Goal: Task Accomplishment & Management: Complete application form

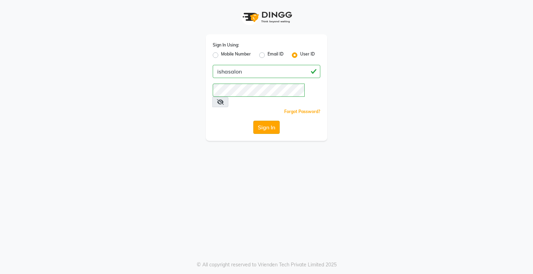
click at [260, 121] on button "Sign In" at bounding box center [266, 127] width 26 height 13
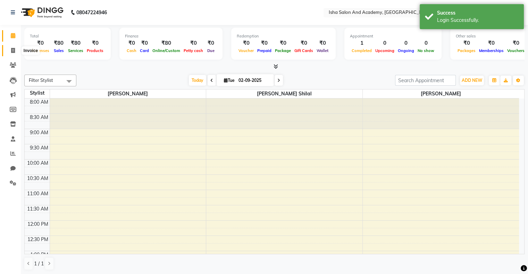
click at [8, 50] on span at bounding box center [13, 51] width 12 height 8
select select "service"
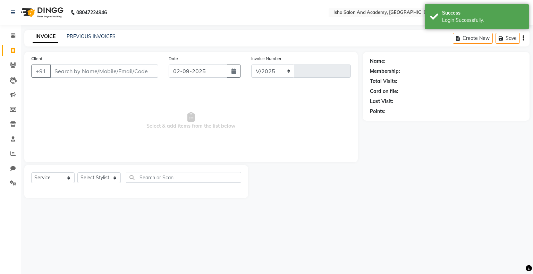
select select "8203"
type input "0408"
click at [68, 69] on input "Client" at bounding box center [104, 71] width 108 height 13
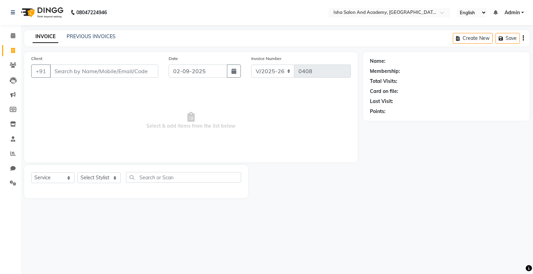
click at [70, 73] on input "Client" at bounding box center [104, 71] width 108 height 13
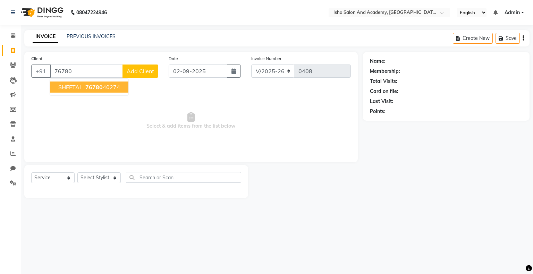
click at [76, 85] on span "SHEETAL" at bounding box center [70, 87] width 24 height 7
type input "7678040274"
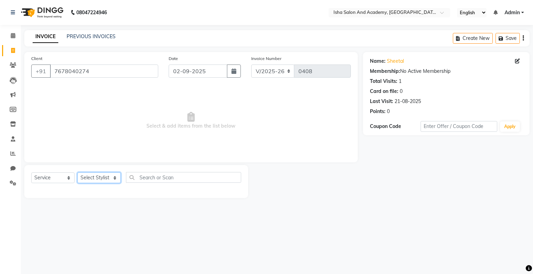
click at [111, 183] on select "Select Stylist [PERSON_NAME] [PERSON_NAME] [PERSON_NAME]" at bounding box center [98, 177] width 43 height 11
select select "77637"
click at [77, 173] on select "Select Stylist [PERSON_NAME] [PERSON_NAME] [PERSON_NAME]" at bounding box center [98, 177] width 43 height 11
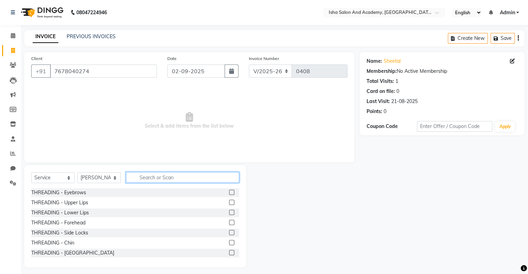
click at [179, 179] on input "text" at bounding box center [182, 177] width 113 height 11
type input "n"
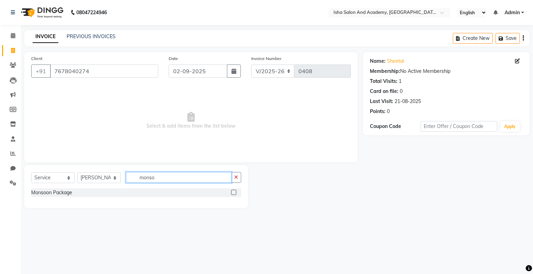
type input "monso"
click at [235, 193] on label at bounding box center [233, 192] width 5 height 5
click at [235, 193] on input "checkbox" at bounding box center [233, 193] width 5 height 5
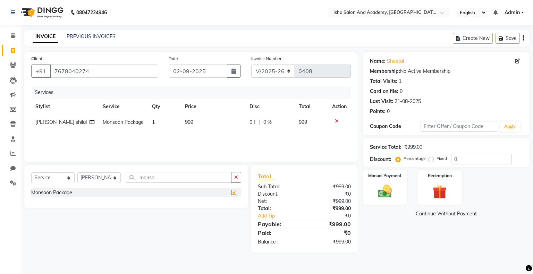
checkbox input "false"
click at [202, 177] on input "monso" at bounding box center [179, 177] width 106 height 11
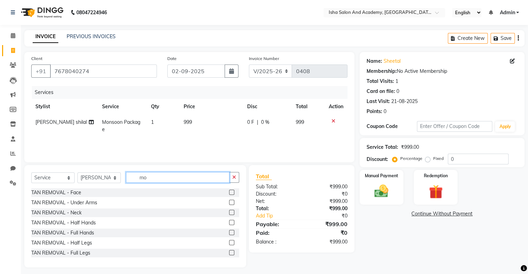
type input "m"
click at [200, 180] on input "text" at bounding box center [182, 177] width 113 height 11
type input "h"
type input "d tan"
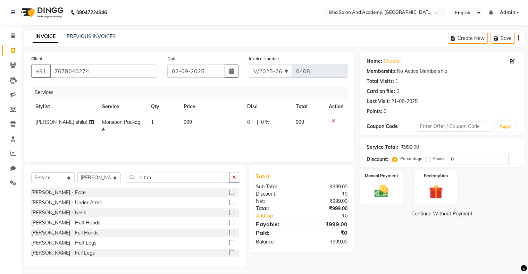
click at [229, 192] on label at bounding box center [231, 192] width 5 height 5
click at [229, 192] on input "checkbox" at bounding box center [231, 193] width 5 height 5
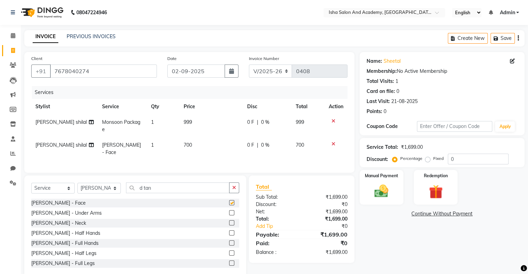
checkbox input "false"
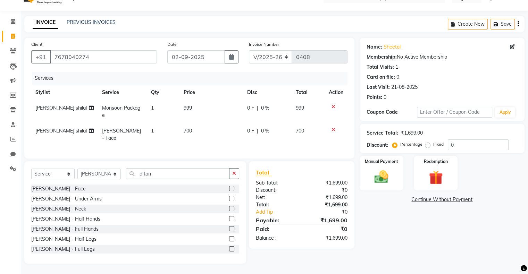
click at [229, 228] on label at bounding box center [231, 228] width 5 height 5
click at [229, 228] on input "checkbox" at bounding box center [231, 229] width 5 height 5
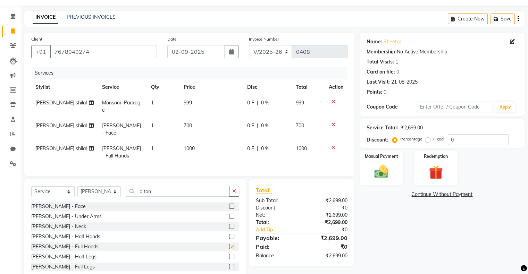
checkbox input "false"
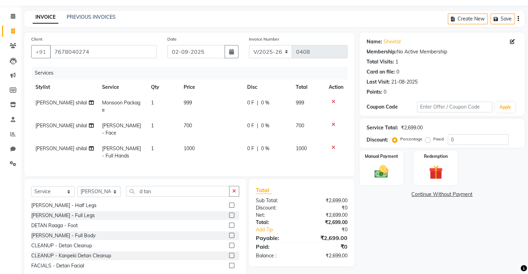
click at [229, 208] on label at bounding box center [231, 205] width 5 height 5
click at [229, 208] on input "checkbox" at bounding box center [231, 205] width 5 height 5
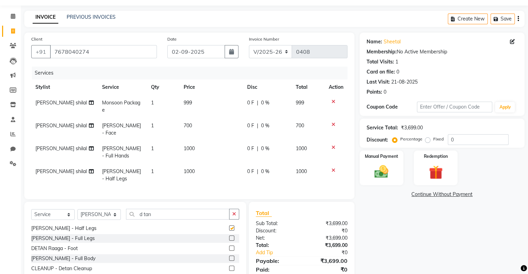
checkbox input "false"
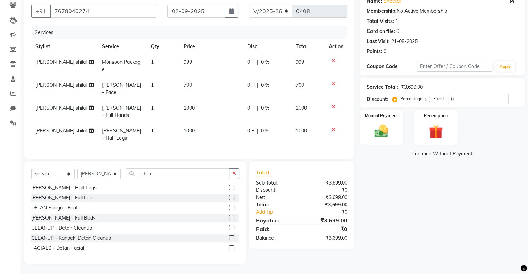
click at [191, 82] on span "700" at bounding box center [188, 85] width 8 height 6
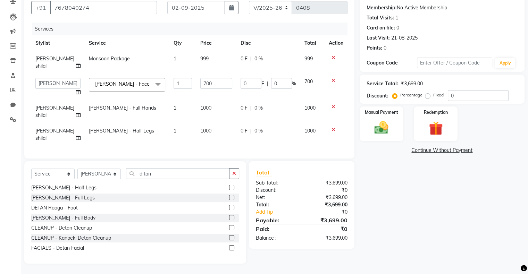
scroll to position [47, 0]
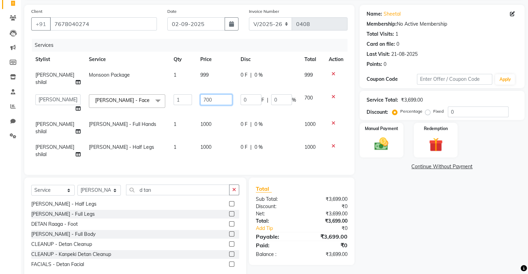
click at [224, 94] on input "700" at bounding box center [216, 99] width 32 height 11
type input "7"
type input "500"
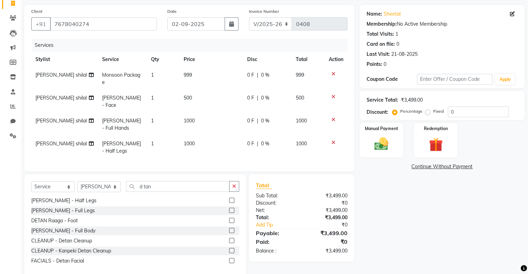
click at [206, 115] on td "1000" at bounding box center [211, 124] width 64 height 23
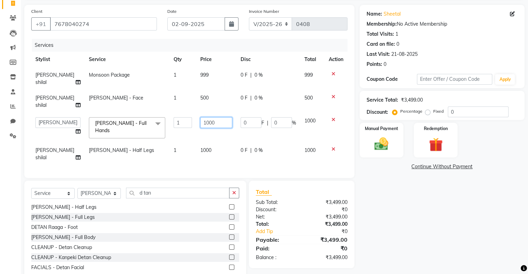
click at [219, 117] on input "1000" at bounding box center [216, 122] width 32 height 11
type input "1"
type input "800"
click at [202, 143] on td "1000" at bounding box center [216, 154] width 40 height 23
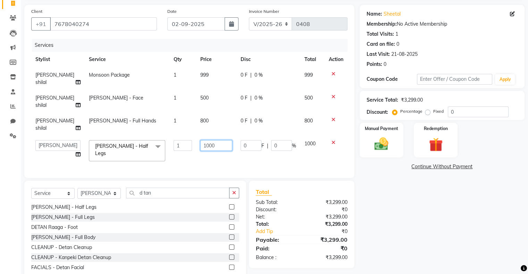
click at [212, 140] on input "1000" at bounding box center [216, 145] width 32 height 11
type input "1"
type input "800"
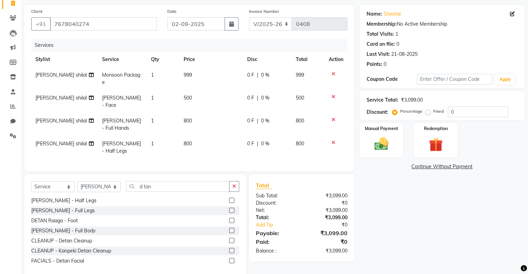
click at [203, 75] on td "999" at bounding box center [211, 78] width 64 height 23
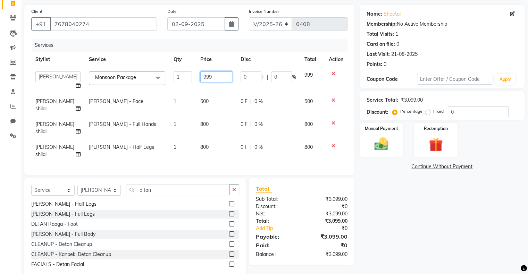
click at [205, 77] on input "999" at bounding box center [216, 76] width 32 height 11
type input "9"
click at [216, 73] on input "990" at bounding box center [216, 76] width 32 height 11
type input "999"
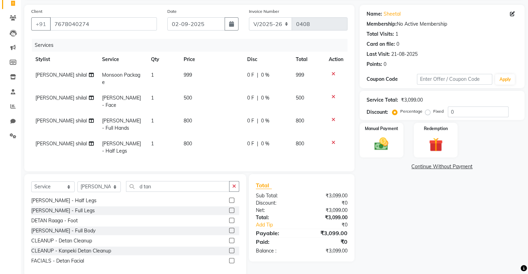
click at [440, 202] on div "Name: Sheetal Membership: No Active Membership Total Visits: 1 Card on file: 0 …" at bounding box center [445, 141] width 170 height 272
click at [464, 112] on input "0" at bounding box center [478, 112] width 61 height 11
click at [376, 144] on img at bounding box center [381, 144] width 23 height 17
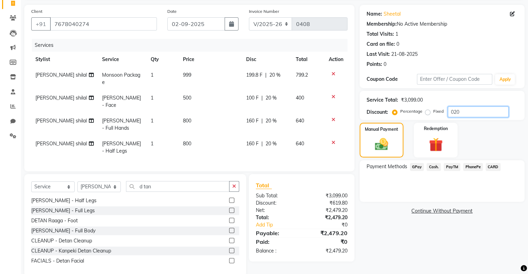
click at [463, 112] on input "020" at bounding box center [478, 112] width 61 height 11
type input "0"
type input "20"
click at [451, 166] on span "PayTM" at bounding box center [452, 167] width 17 height 8
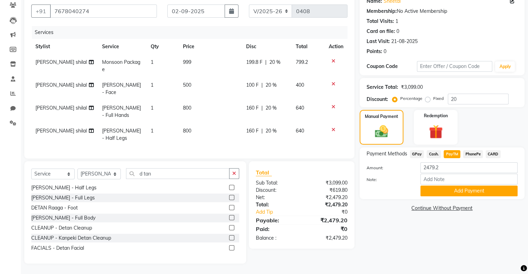
scroll to position [65, 0]
click at [237, 172] on button "button" at bounding box center [234, 173] width 10 height 11
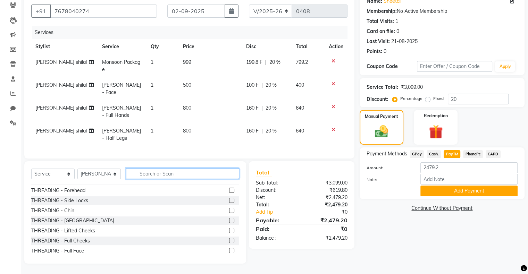
scroll to position [0, 0]
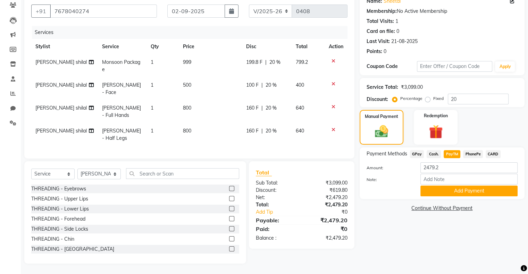
click at [229, 189] on label at bounding box center [231, 188] width 5 height 5
click at [229, 189] on input "checkbox" at bounding box center [231, 189] width 5 height 5
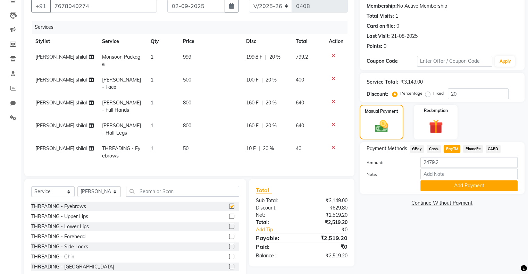
checkbox input "false"
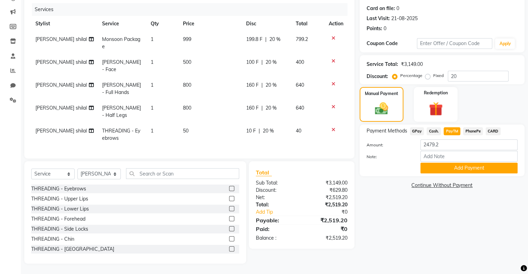
click at [333, 127] on td at bounding box center [335, 134] width 23 height 23
click at [331, 127] on icon at bounding box center [333, 129] width 4 height 5
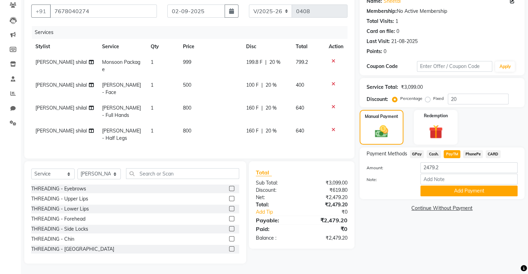
click at [331, 59] on icon at bounding box center [333, 61] width 4 height 5
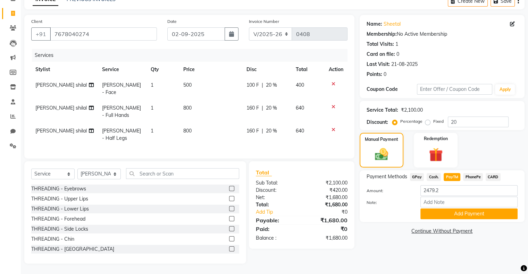
click at [388, 235] on div "Name: Sheetal Membership: No Active Membership Total Visits: 1 Card on file: 0 …" at bounding box center [445, 139] width 170 height 249
click at [434, 173] on span "Cash." at bounding box center [434, 177] width 14 height 8
type input "1680"
click at [223, 176] on input "text" at bounding box center [182, 173] width 113 height 11
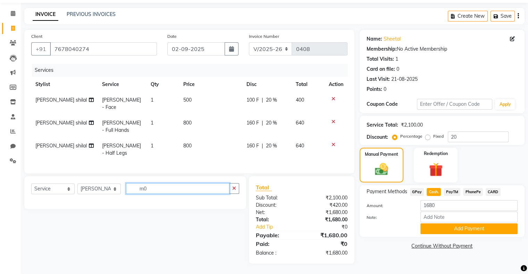
scroll to position [27, 0]
type input "m"
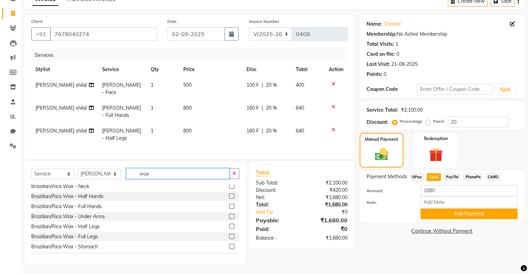
scroll to position [234, 0]
type input "wax"
click at [229, 205] on label at bounding box center [231, 205] width 5 height 5
click at [229, 205] on input "checkbox" at bounding box center [231, 206] width 5 height 5
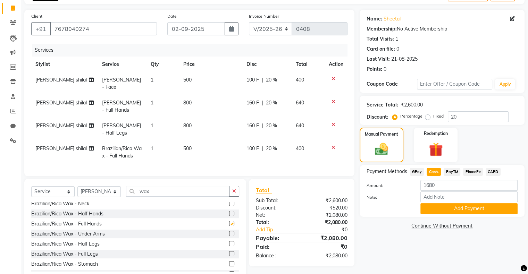
checkbox input "false"
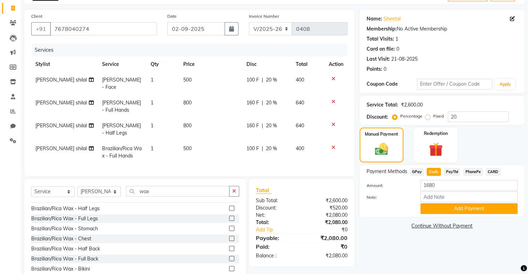
scroll to position [270, 0]
click at [229, 221] on label at bounding box center [231, 218] width 5 height 5
click at [229, 221] on input "checkbox" at bounding box center [231, 219] width 5 height 5
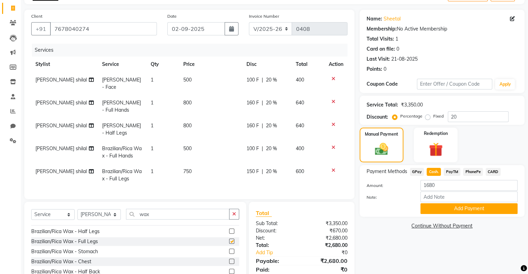
checkbox input "false"
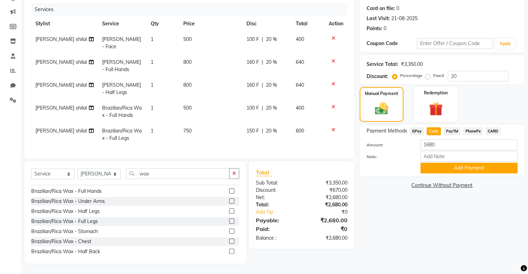
scroll to position [243, 0]
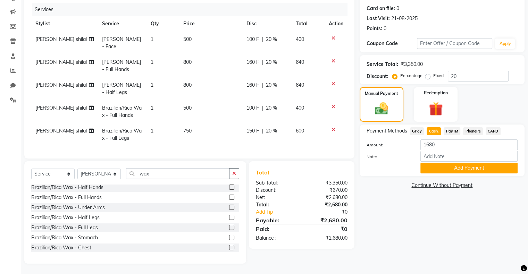
click at [229, 207] on label at bounding box center [231, 207] width 5 height 5
click at [229, 207] on input "checkbox" at bounding box center [231, 207] width 5 height 5
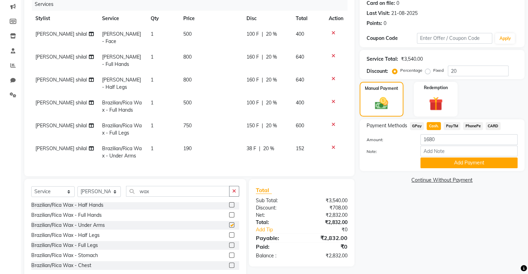
checkbox input "false"
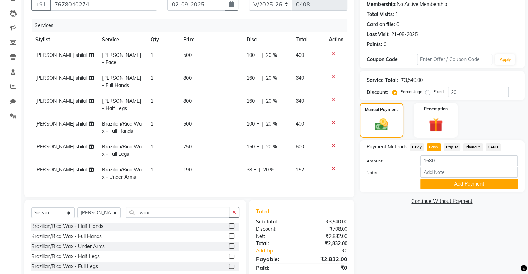
scroll to position [70, 0]
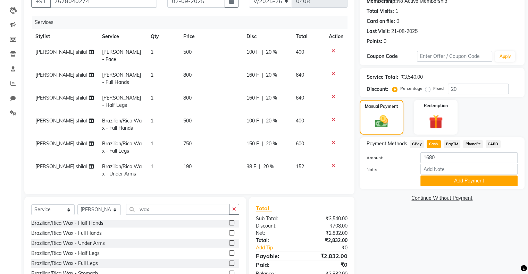
click at [331, 164] on icon at bounding box center [333, 165] width 4 height 5
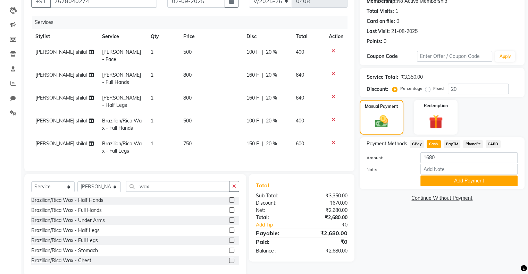
click at [334, 142] on icon at bounding box center [333, 142] width 4 height 5
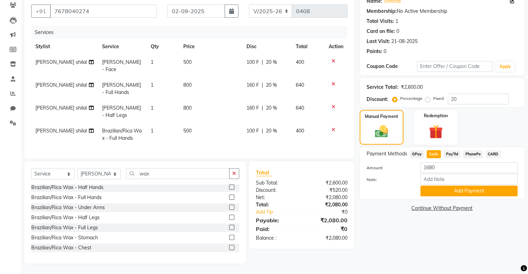
scroll to position [65, 0]
click at [332, 123] on td at bounding box center [335, 134] width 23 height 23
click at [332, 127] on icon at bounding box center [333, 129] width 4 height 5
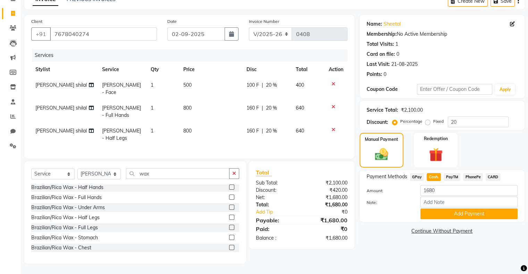
scroll to position [42, 0]
click at [395, 241] on div "Name: Sheetal Membership: No Active Membership Total Visits: 1 Card on file: 0 …" at bounding box center [445, 139] width 170 height 249
click at [176, 174] on input "wax" at bounding box center [177, 173] width 103 height 11
type input "w"
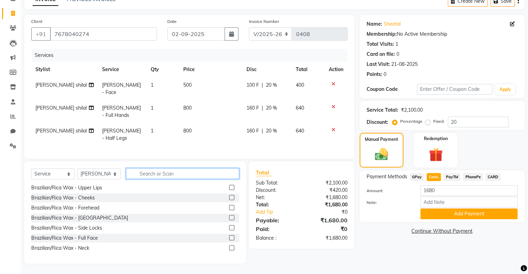
scroll to position [343, 0]
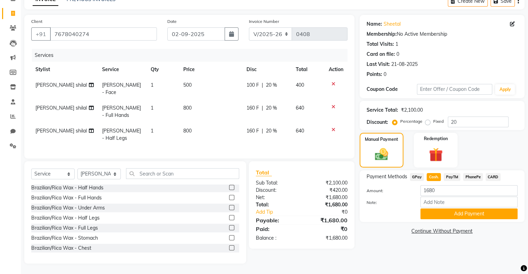
click at [450, 173] on span "PayTM" at bounding box center [452, 177] width 17 height 8
click at [496, 117] on input "20" at bounding box center [478, 122] width 61 height 11
type input "2"
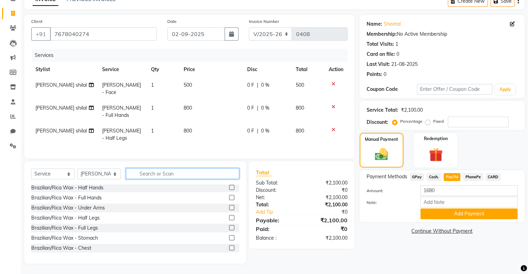
click at [206, 173] on input "text" at bounding box center [182, 173] width 113 height 11
type input "n"
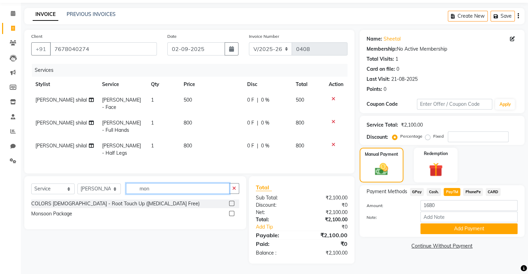
scroll to position [27, 0]
type input "monso"
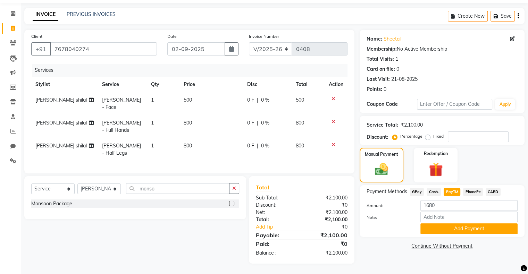
click at [231, 204] on label at bounding box center [231, 203] width 5 height 5
click at [231, 204] on input "checkbox" at bounding box center [231, 204] width 5 height 5
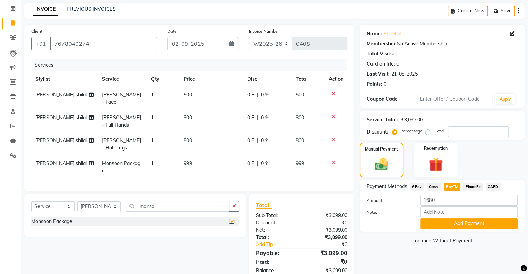
checkbox input "false"
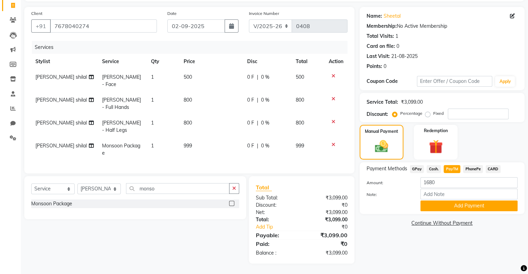
scroll to position [48, 0]
click at [333, 74] on icon at bounding box center [333, 76] width 4 height 5
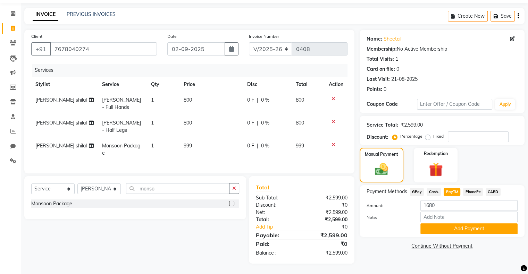
scroll to position [27, 0]
click at [247, 96] on span "0 F" at bounding box center [250, 99] width 7 height 7
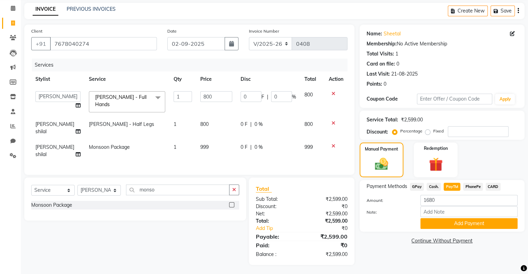
scroll to position [19, 0]
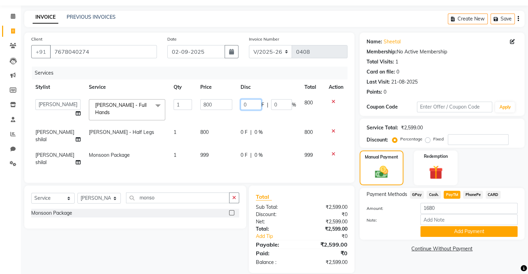
click at [248, 103] on input "0" at bounding box center [251, 104] width 21 height 11
type input "99"
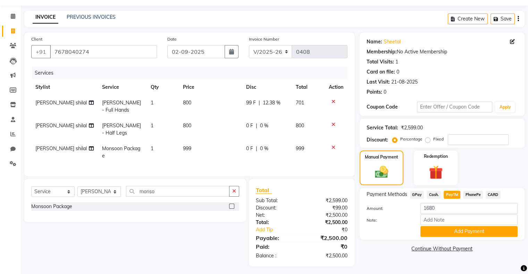
click at [372, 253] on link "Continue Without Payment" at bounding box center [442, 248] width 162 height 7
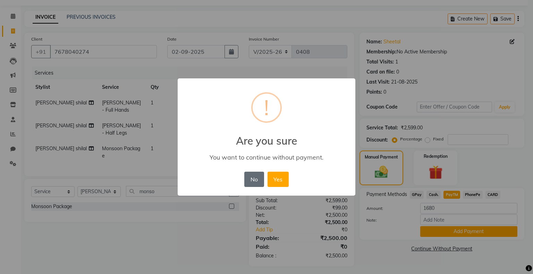
click at [247, 177] on button "No" at bounding box center [253, 179] width 19 height 15
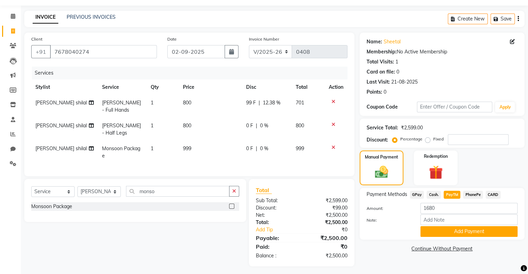
click at [385, 259] on div "Name: Sheetal Membership: No Active Membership Total Visits: 1 Card on file: 0 …" at bounding box center [445, 150] width 170 height 234
click at [433, 193] on span "Cash." at bounding box center [434, 195] width 14 height 8
type input "2500"
click at [454, 194] on span "PayTM" at bounding box center [452, 195] width 17 height 8
click at [465, 233] on button "Add Payment" at bounding box center [468, 231] width 97 height 11
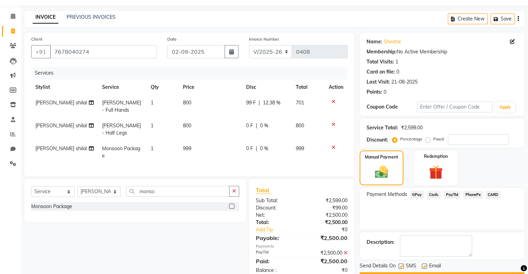
scroll to position [42, 0]
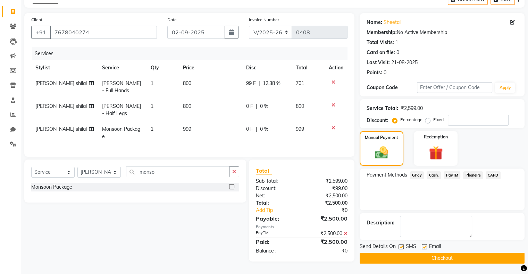
click at [457, 253] on button "Checkout" at bounding box center [442, 258] width 165 height 11
